Goal: Find specific page/section: Find specific page/section

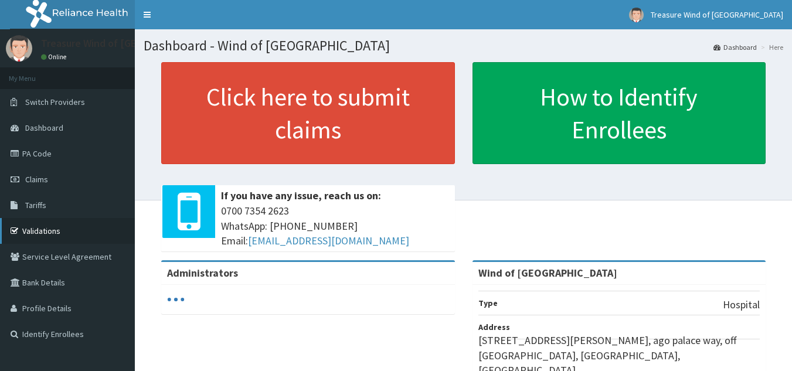
click at [39, 238] on link "Validations" at bounding box center [67, 231] width 135 height 26
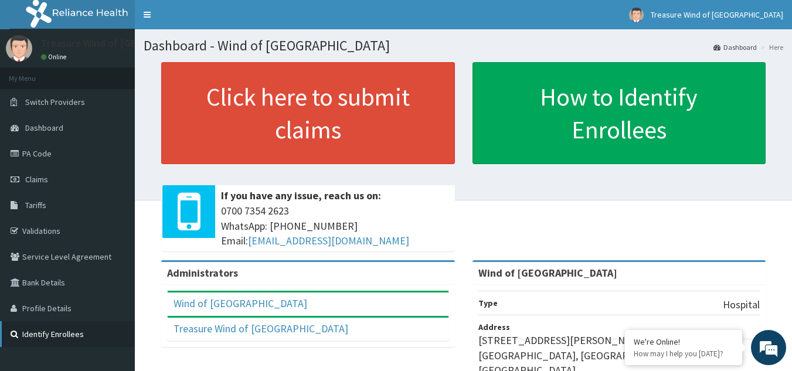
click at [80, 330] on link "Identify Enrollees" at bounding box center [67, 334] width 135 height 26
click at [99, 142] on link "PA Code" at bounding box center [67, 154] width 135 height 26
click at [64, 333] on link "Identify Enrollees" at bounding box center [67, 334] width 135 height 26
click at [73, 232] on link "Validations" at bounding box center [67, 231] width 135 height 26
click at [70, 157] on link "PA Code" at bounding box center [67, 154] width 135 height 26
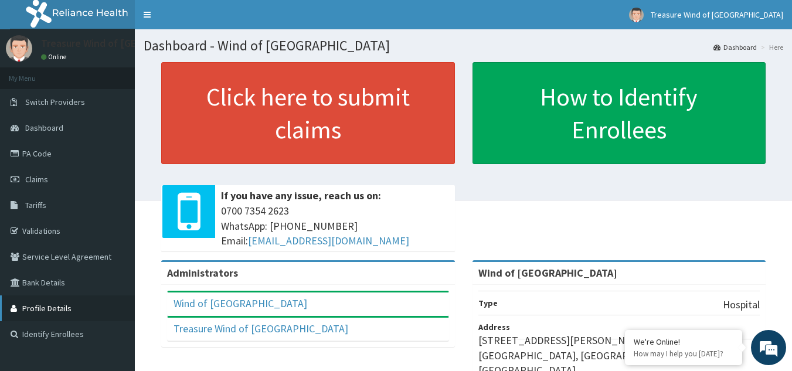
click at [70, 306] on link "Profile Details" at bounding box center [67, 309] width 135 height 26
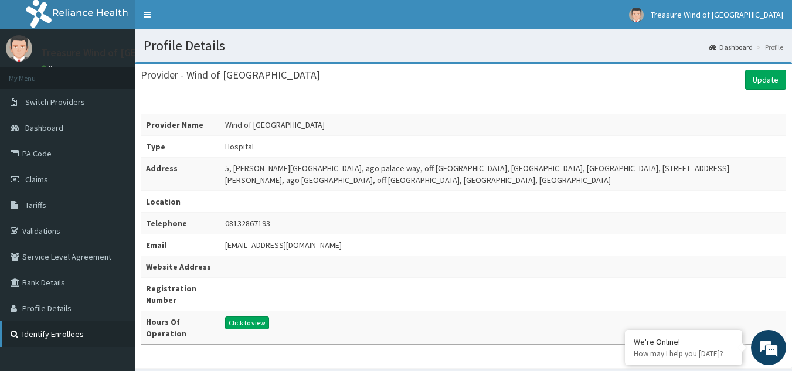
click at [49, 338] on link "Identify Enrollees" at bounding box center [67, 334] width 135 height 26
